Goal: Information Seeking & Learning: Find specific fact

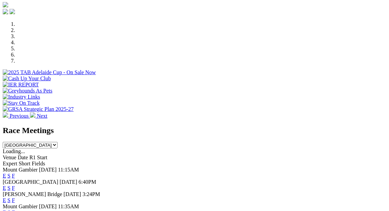
scroll to position [216, 0]
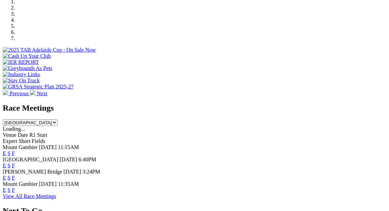
click at [56, 193] on link "View All Race Meetings" at bounding box center [29, 196] width 53 height 6
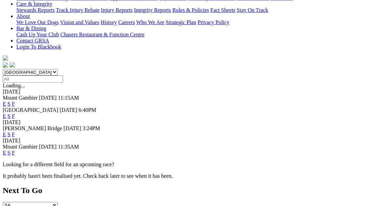
scroll to position [124, 0]
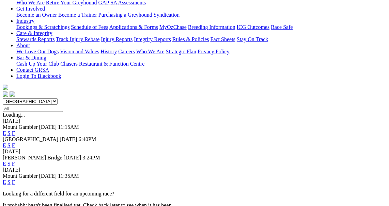
click at [15, 179] on link "F" at bounding box center [13, 182] width 3 height 6
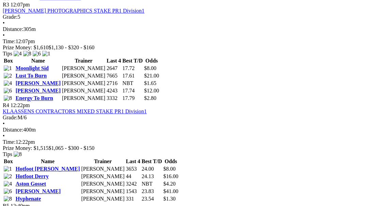
scroll to position [588, 0]
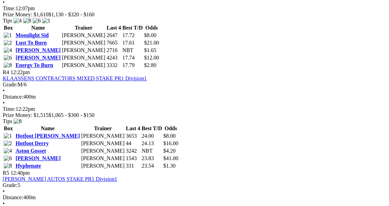
drag, startPoint x: 238, startPoint y: 163, endPoint x: 226, endPoint y: 157, distance: 13.4
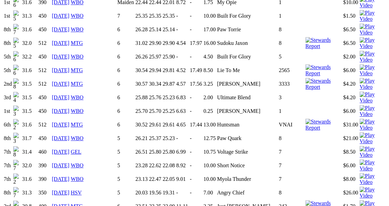
scroll to position [619, 0]
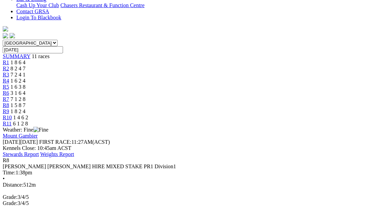
scroll to position [216, 0]
